Goal: Find specific fact: Find specific fact

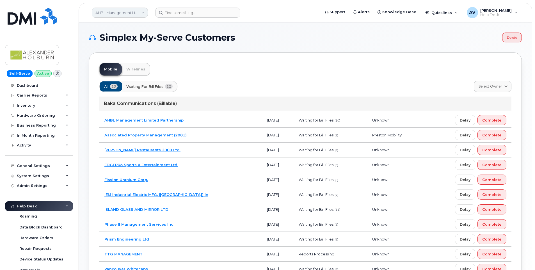
click at [144, 15] on link "AHBL Management Limited Partnership" at bounding box center [120, 13] width 56 height 10
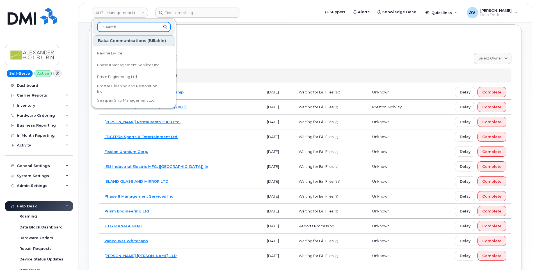
scroll to position [166, 0]
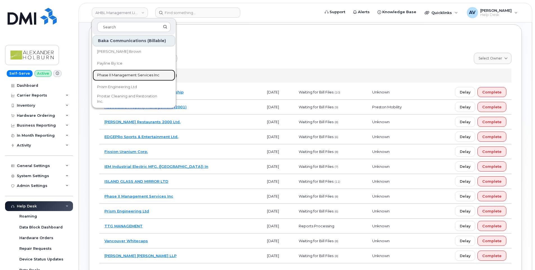
click at [130, 75] on span "Phase II Management Services Inc" at bounding box center [128, 75] width 62 height 6
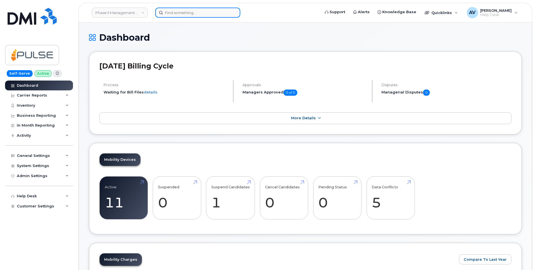
click at [169, 12] on input at bounding box center [197, 13] width 85 height 10
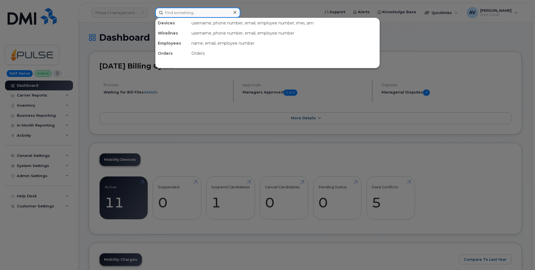
paste input "[PHONE_NUMBER]"
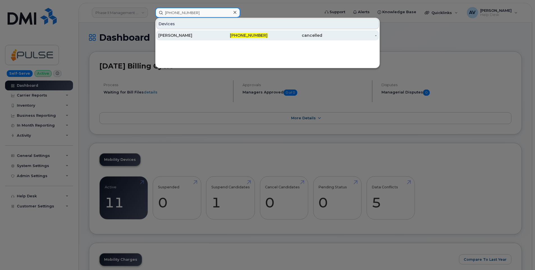
type input "[PHONE_NUMBER]"
click at [251, 35] on span "[PHONE_NUMBER]" at bounding box center [249, 35] width 38 height 5
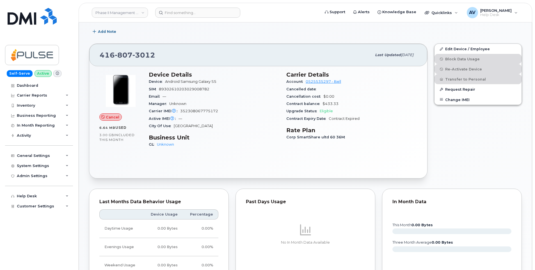
scroll to position [84, 0]
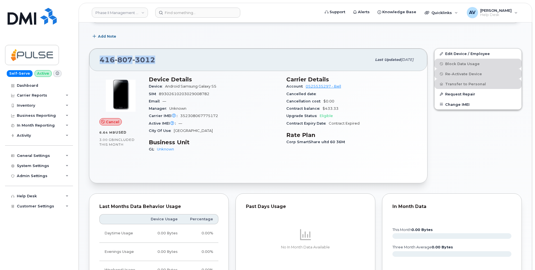
drag, startPoint x: 152, startPoint y: 59, endPoint x: 100, endPoint y: 61, distance: 52.8
click at [100, 61] on div "416 807 3012" at bounding box center [236, 60] width 272 height 12
drag, startPoint x: 100, startPoint y: 61, endPoint x: 159, endPoint y: 58, distance: 59.6
click at [159, 58] on div "416 807 3012" at bounding box center [236, 60] width 272 height 12
click at [161, 64] on div "416 807 3012" at bounding box center [236, 60] width 272 height 12
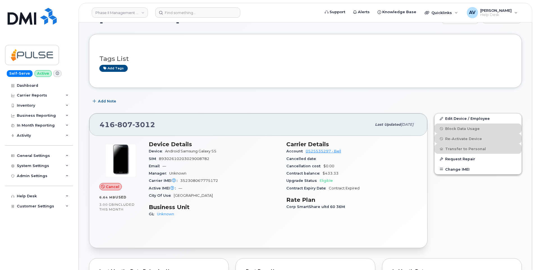
scroll to position [10, 0]
